Goal: Information Seeking & Learning: Learn about a topic

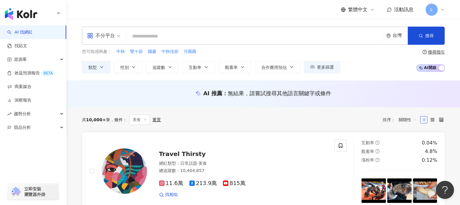
click at [163, 65] on span "追蹤數" at bounding box center [158, 67] width 13 height 5
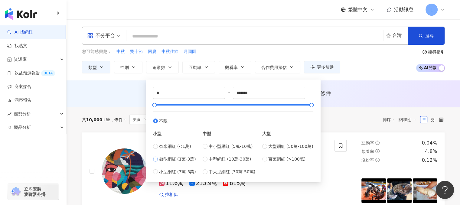
type input "*****"
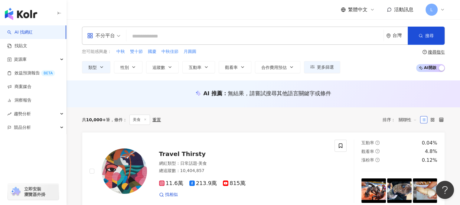
click at [342, 118] on div "共 10,000+ 筆 條件 ： 美食 重置 排序： 關聯性" at bounding box center [263, 120] width 363 height 10
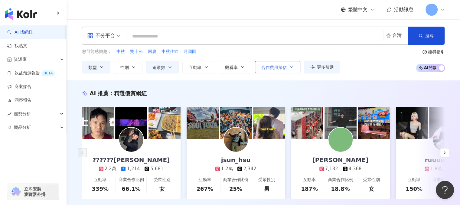
click at [280, 67] on span "合作費用預估" at bounding box center [273, 67] width 25 height 5
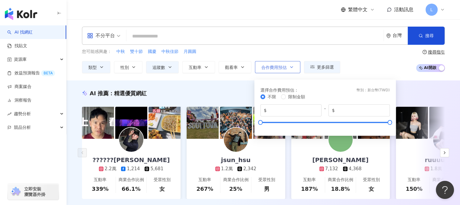
click at [281, 67] on span "合作費用預估" at bounding box center [273, 67] width 25 height 5
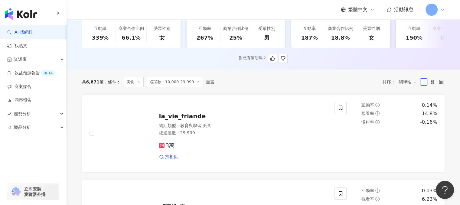
scroll to position [61, 0]
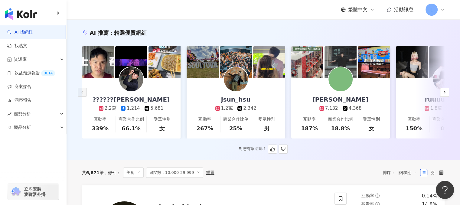
click at [358, 85] on div "ian 7,132 4,368" at bounding box center [341, 94] width 68 height 33
click at [447, 92] on icon "button" at bounding box center [444, 92] width 5 height 5
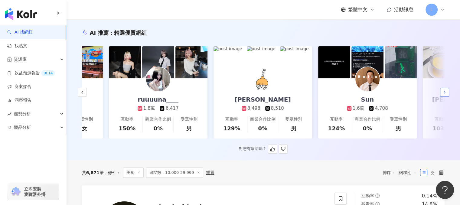
scroll to position [0, 314]
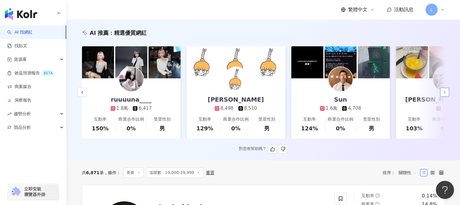
click at [444, 95] on icon "button" at bounding box center [444, 92] width 5 height 5
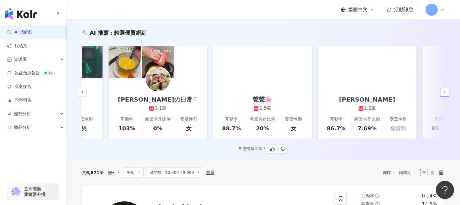
scroll to position [0, 628]
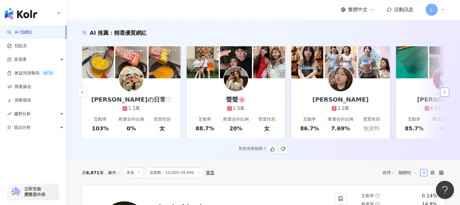
click at [443, 95] on icon "button" at bounding box center [444, 92] width 5 height 5
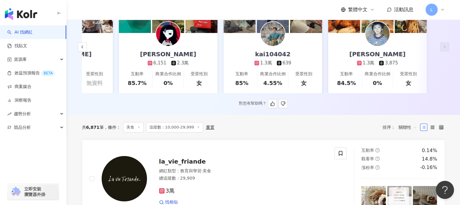
scroll to position [0, 0]
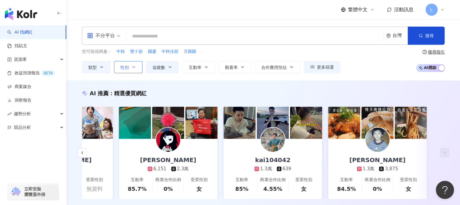
click at [136, 67] on button "性別" at bounding box center [128, 67] width 28 height 12
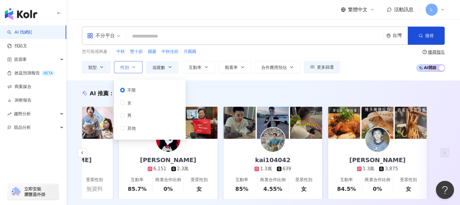
click at [136, 67] on button "性別" at bounding box center [128, 67] width 28 height 12
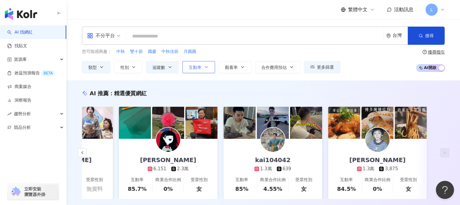
click at [195, 69] on span "互動率" at bounding box center [195, 67] width 13 height 5
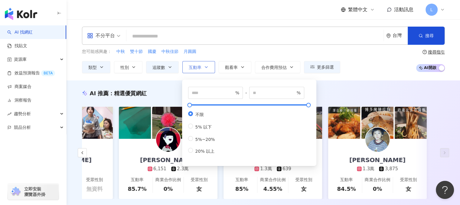
click at [199, 69] on span "互動率" at bounding box center [195, 67] width 13 height 5
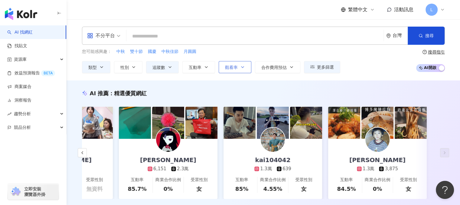
click at [239, 68] on button "觀看率" at bounding box center [235, 67] width 33 height 12
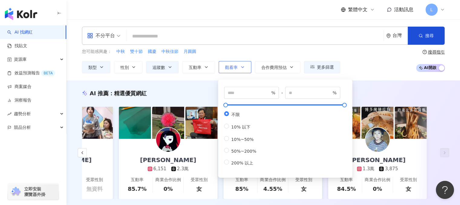
click at [239, 68] on button "觀看率" at bounding box center [235, 67] width 33 height 12
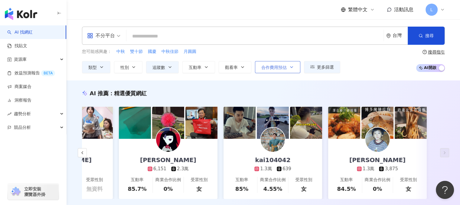
click at [280, 66] on span "合作費用預估" at bounding box center [273, 67] width 25 height 5
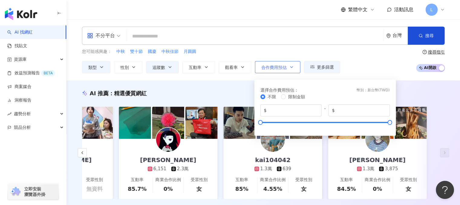
click at [280, 66] on span "合作費用預估" at bounding box center [273, 67] width 25 height 5
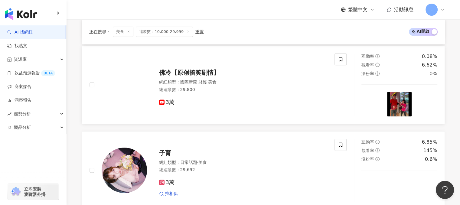
scroll to position [575, 0]
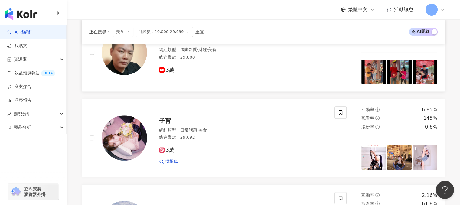
click at [309, 48] on div "佛冷【原创搞笑剧情】 網紅類型 ： 國際新聞 · 財經 · 美食 總追蹤數 ： 29,800 3萬" at bounding box center [237, 52] width 181 height 42
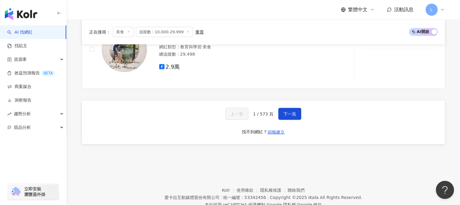
scroll to position [1180, 0]
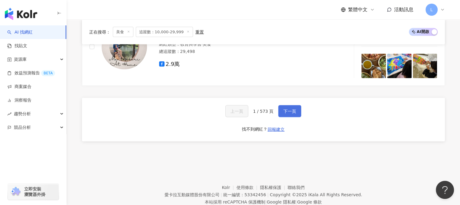
click at [292, 114] on span "下一頁" at bounding box center [290, 111] width 13 height 5
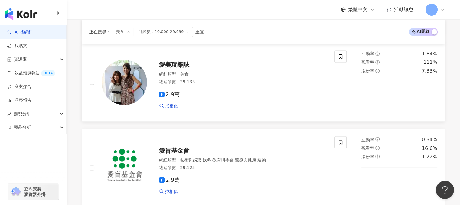
scroll to position [1120, 0]
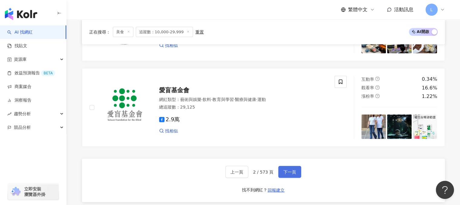
click at [285, 173] on span "下一頁" at bounding box center [290, 171] width 13 height 5
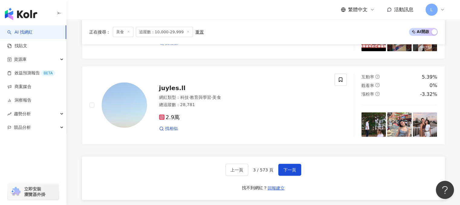
scroll to position [1241, 0]
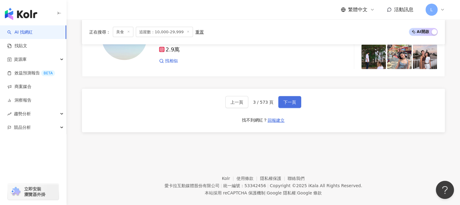
click at [288, 108] on button "下一頁" at bounding box center [289, 102] width 23 height 12
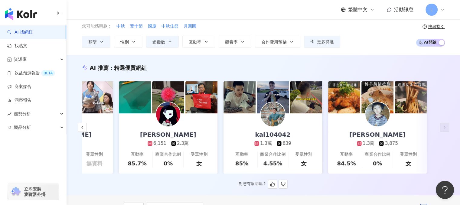
scroll to position [0, 0]
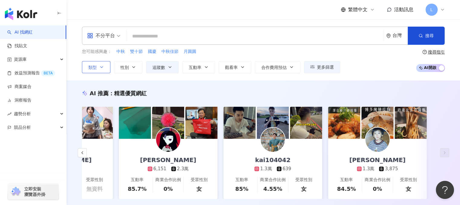
click at [98, 69] on button "類型" at bounding box center [96, 67] width 28 height 12
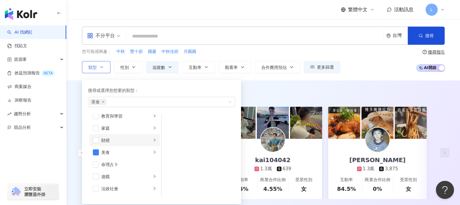
scroll to position [61, 0]
click at [153, 143] on div "button" at bounding box center [155, 145] width 4 height 6
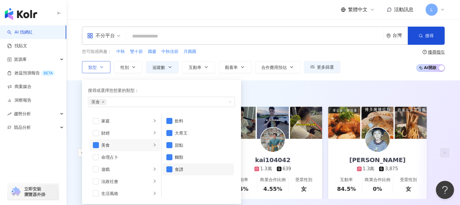
click at [172, 165] on li "食譜" at bounding box center [198, 169] width 71 height 12
click at [262, 92] on div "AI 推薦 ： 精選優質網紅" at bounding box center [263, 94] width 363 height 8
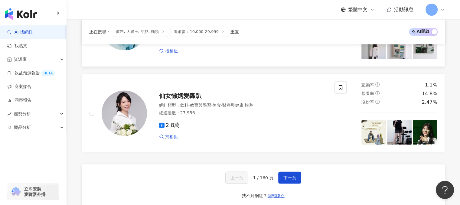
scroll to position [1120, 0]
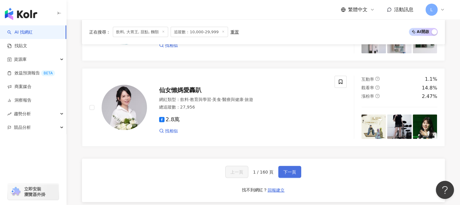
click at [284, 171] on span "下一頁" at bounding box center [290, 171] width 13 height 5
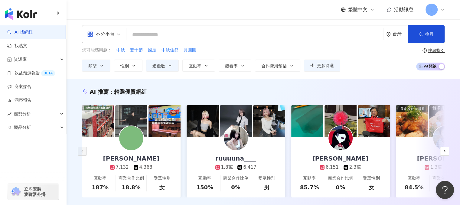
scroll to position [0, 0]
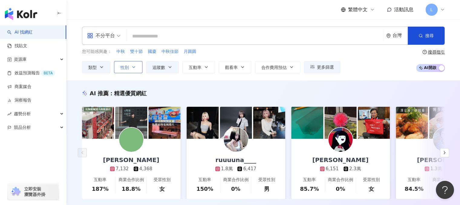
click at [130, 69] on button "性別" at bounding box center [128, 67] width 28 height 12
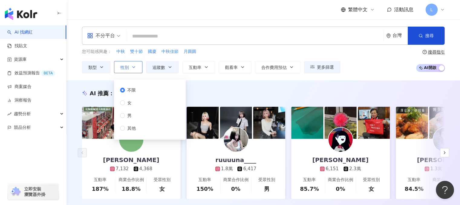
click at [131, 69] on icon "button" at bounding box center [133, 67] width 5 height 5
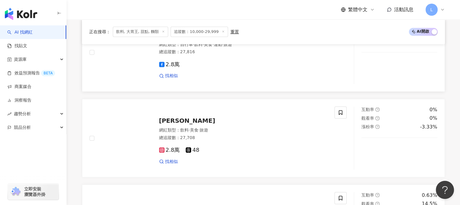
scroll to position [635, 0]
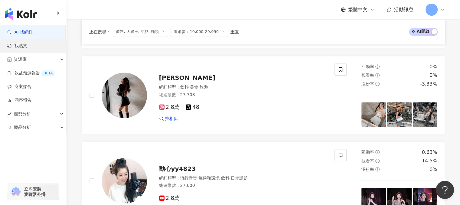
click at [21, 48] on link "找貼文" at bounding box center [17, 46] width 20 height 6
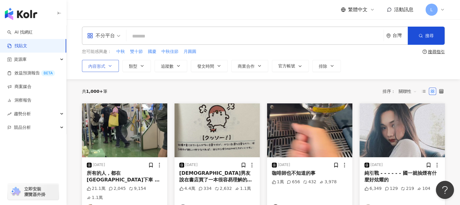
click at [108, 64] on icon "button" at bounding box center [110, 66] width 5 height 5
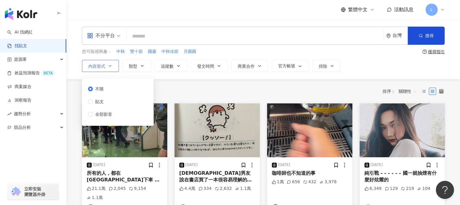
click at [110, 67] on icon "button" at bounding box center [110, 66] width 5 height 5
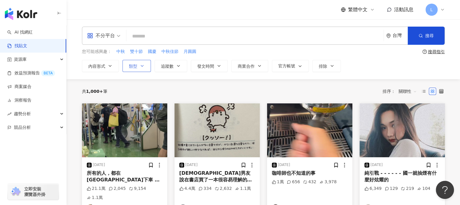
click at [146, 67] on button "類型" at bounding box center [137, 66] width 28 height 12
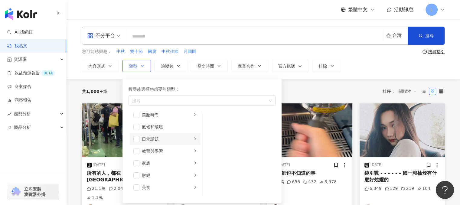
scroll to position [61, 0]
click at [138, 146] on span "button" at bounding box center [136, 144] width 6 height 6
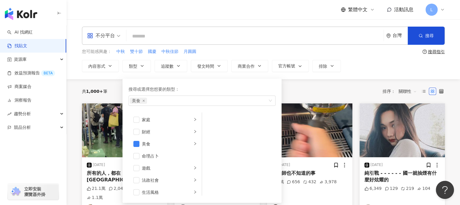
click at [313, 90] on div "共 1,000+ 筆 排序： 關聯性" at bounding box center [263, 92] width 363 height 10
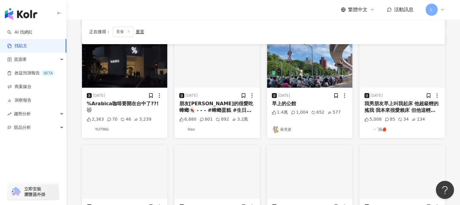
scroll to position [242, 0]
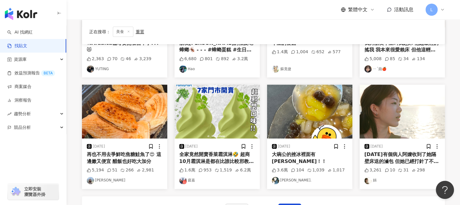
click at [92, 148] on div "2025/9/17" at bounding box center [96, 146] width 18 height 6
click at [126, 175] on div "2025/9/17 再也不用去爭鮮吃焦糖鮭魚了😍 這邊嫩又便宜 醋飯也好吃大加分 5,194 51 266 2,981 林嘉瑩" at bounding box center [124, 164] width 85 height 50
click at [95, 181] on link "林嘉瑩" at bounding box center [125, 180] width 76 height 7
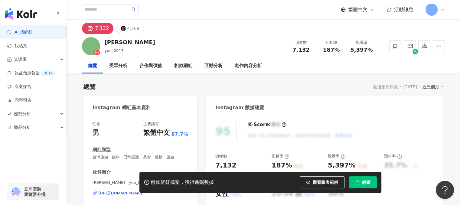
click at [97, 30] on div "7,132" at bounding box center [102, 28] width 14 height 8
click at [92, 27] on rect at bounding box center [90, 28] width 6 height 5
click at [131, 28] on div "4,368" at bounding box center [133, 28] width 12 height 8
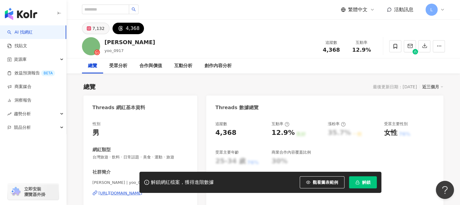
click at [94, 26] on div "7,132" at bounding box center [99, 28] width 12 height 8
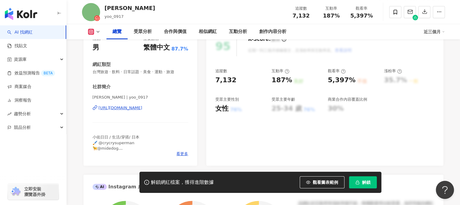
scroll to position [91, 0]
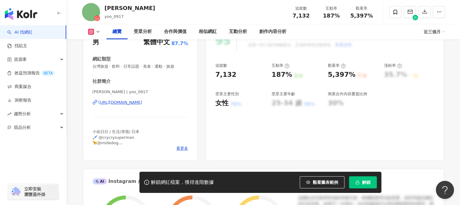
click at [143, 103] on div "[URL][DOMAIN_NAME]" at bounding box center [121, 102] width 44 height 5
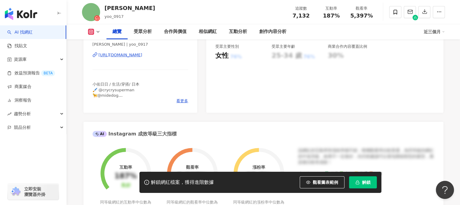
scroll to position [182, 0]
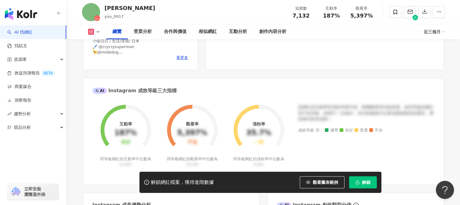
click at [169, 15] on div "[PERSON_NAME] yoo_0917 追蹤數 7,132 互動率 187% 觀看率 5,397%" at bounding box center [263, 12] width 387 height 24
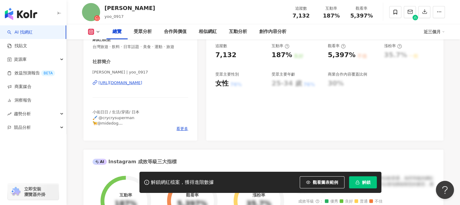
scroll to position [0, 0]
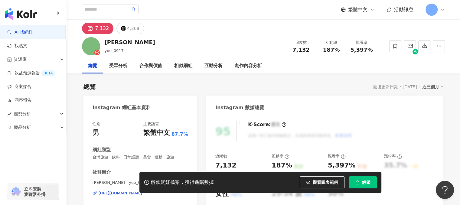
click at [190, 6] on div "繁體中文 活動訊息 L" at bounding box center [263, 9] width 363 height 19
